Goal: Task Accomplishment & Management: Complete application form

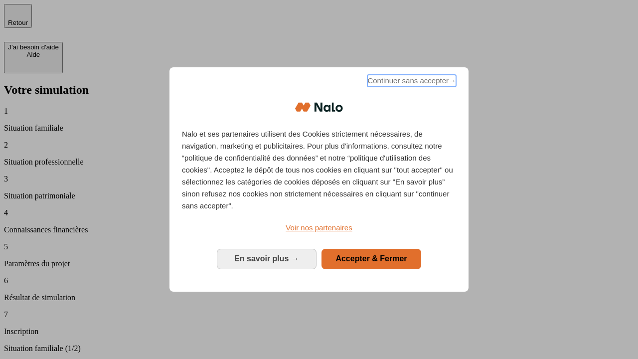
click at [411, 82] on span "Continuer sans accepter →" at bounding box center [412, 81] width 89 height 12
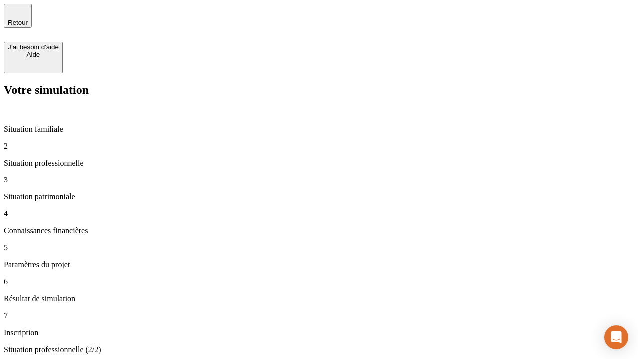
type input "30 000"
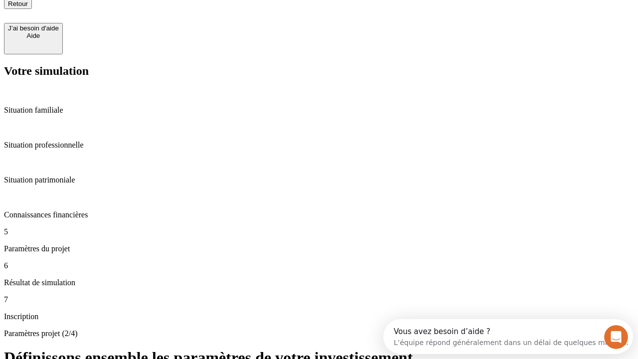
type input "25"
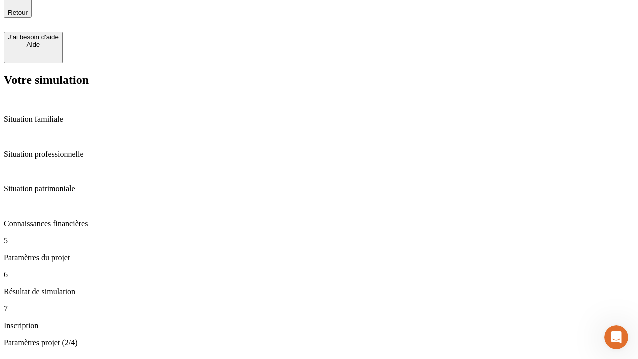
type input "1 000"
type input "640"
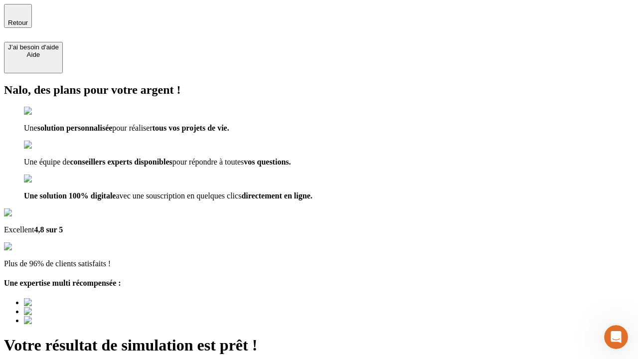
type input "[EMAIL_ADDRESS][PERSON_NAME][DOMAIN_NAME]"
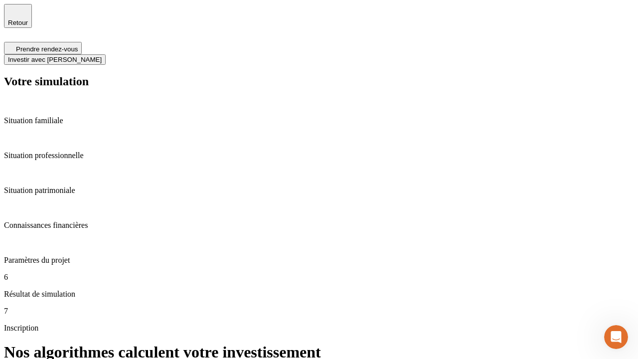
scroll to position [4, 0]
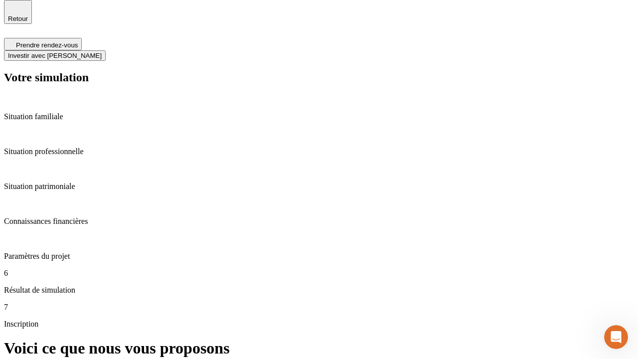
click at [102, 52] on span "Investir avec [PERSON_NAME]" at bounding box center [55, 55] width 94 height 7
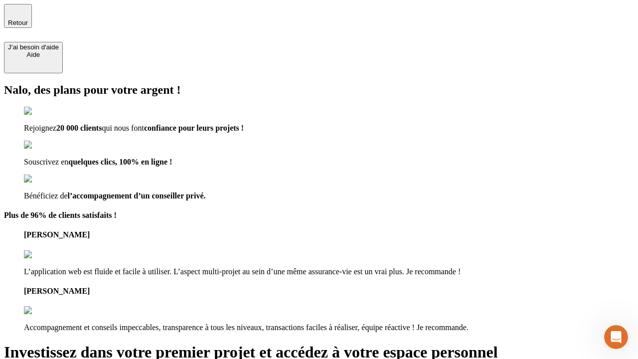
type input "abc"
